Goal: Transaction & Acquisition: Purchase product/service

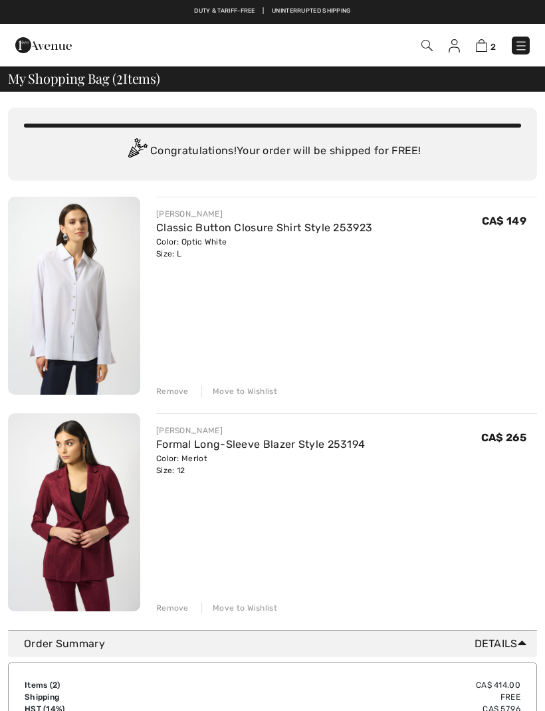
click at [67, 304] on img at bounding box center [74, 296] width 132 height 198
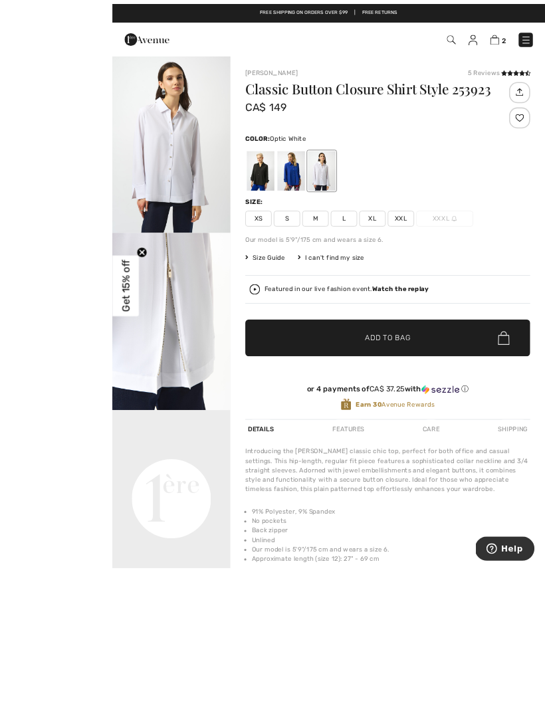
scroll to position [94, 0]
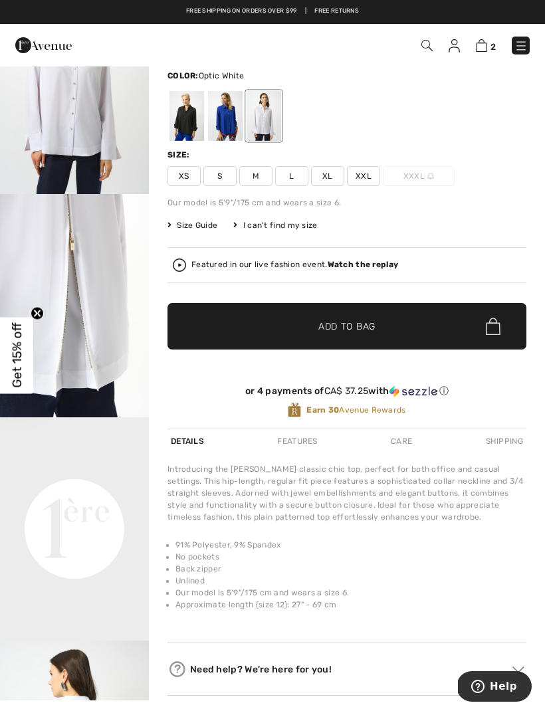
click at [223, 117] on div at bounding box center [225, 116] width 35 height 50
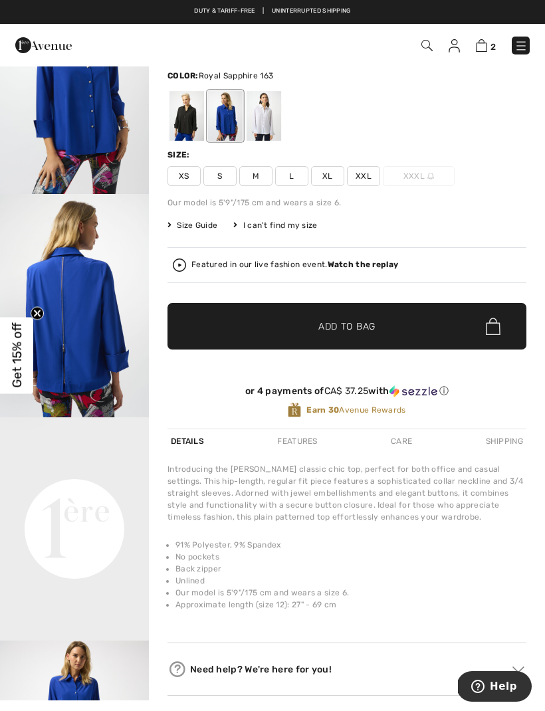
click at [484, 48] on img at bounding box center [481, 45] width 11 height 13
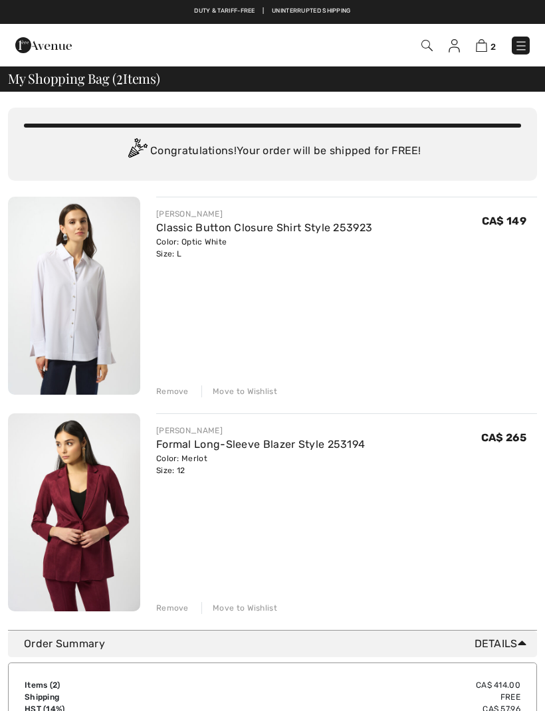
click at [172, 463] on div "Color: Merlot Size: 12" at bounding box center [260, 464] width 209 height 24
click at [108, 523] on img at bounding box center [74, 512] width 132 height 198
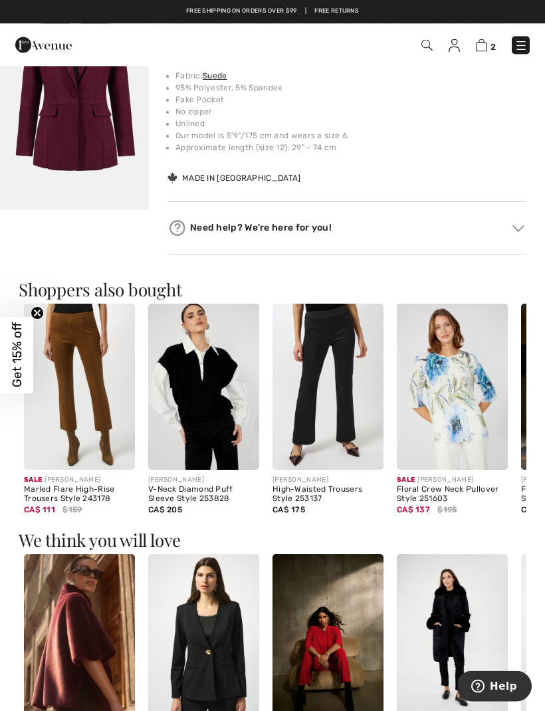
scroll to position [973, 0]
